Goal: Information Seeking & Learning: Learn about a topic

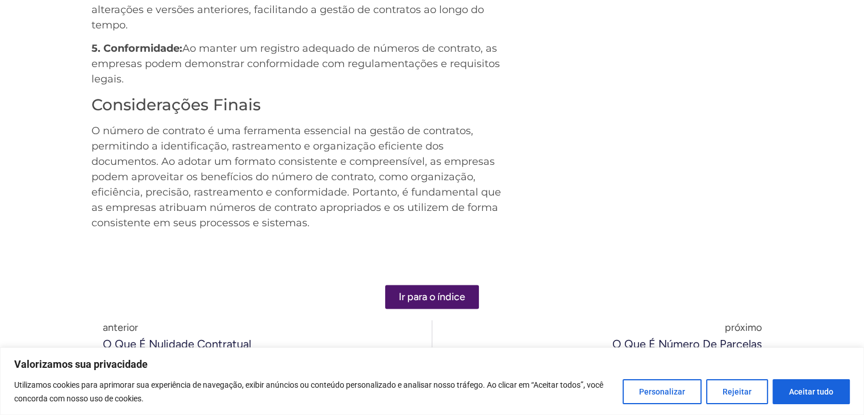
scroll to position [1534, 0]
click at [447, 296] on div "Anterior anterior O que é Nulidade Contratual próximo O que é Número de Parcela…" at bounding box center [432, 335] width 682 height 78
click at [441, 290] on span "Ir para o índice" at bounding box center [432, 295] width 66 height 10
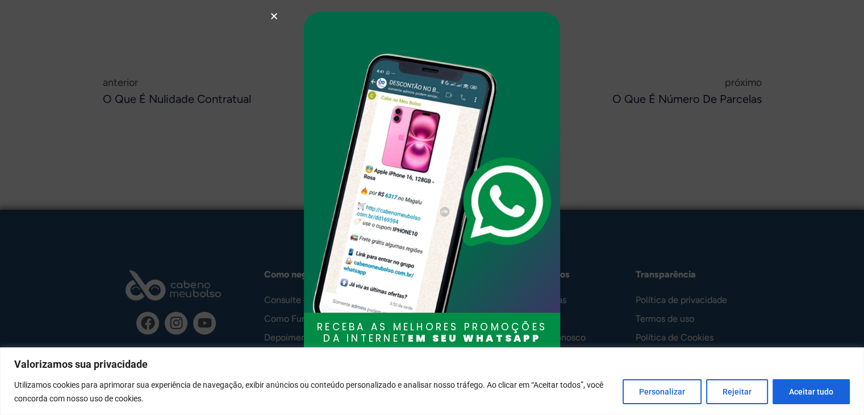
scroll to position [1831, 0]
